Goal: Check status: Check status

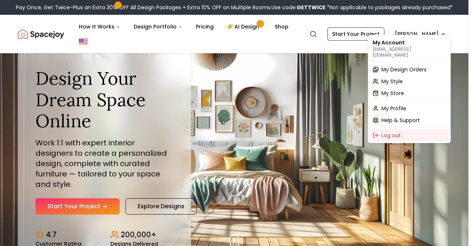
click at [405, 66] on span "My Design Orders" at bounding box center [403, 69] width 45 height 7
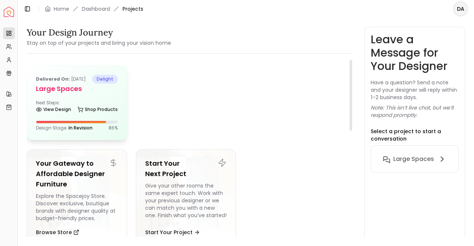
click at [69, 94] on h5 "Large Spaces" at bounding box center [77, 89] width 82 height 10
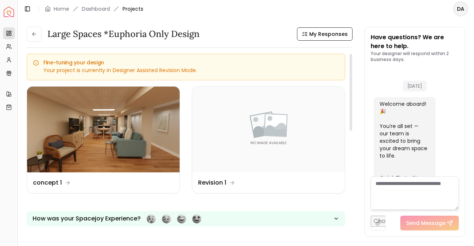
scroll to position [1002, 0]
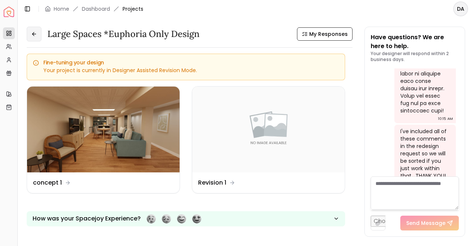
click at [37, 37] on button at bounding box center [34, 34] width 15 height 15
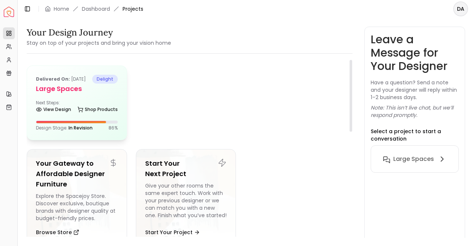
click at [63, 94] on h5 "Large Spaces" at bounding box center [77, 89] width 82 height 10
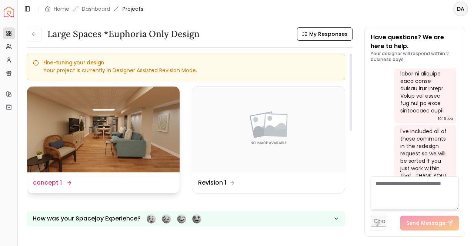
click at [145, 112] on img at bounding box center [103, 130] width 153 height 86
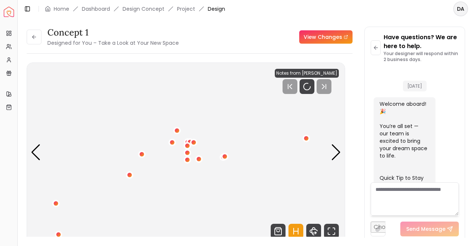
scroll to position [996, 0]
